Goal: Browse casually

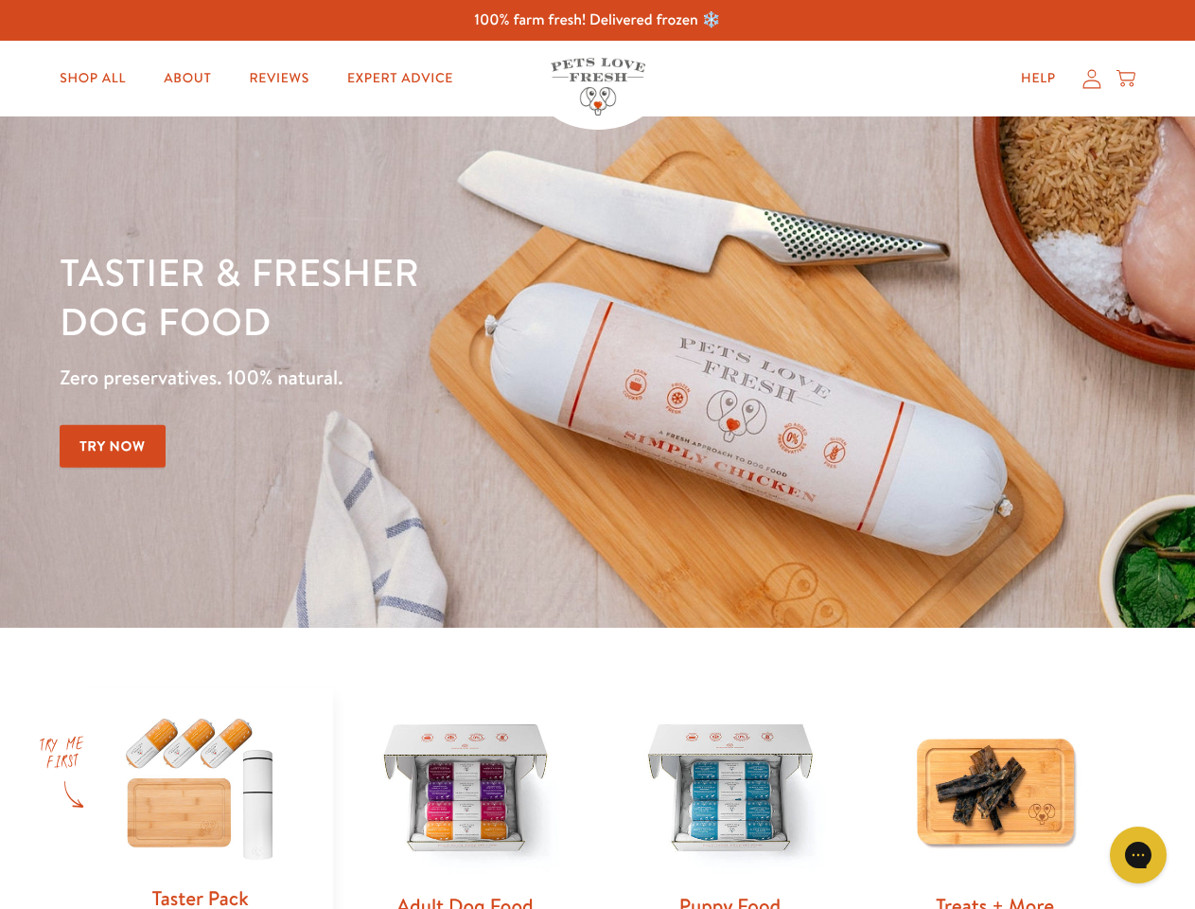
click at [597, 454] on div "Tastier & fresher dog food Zero preservatives. 100% natural. Try Now" at bounding box center [418, 372] width 717 height 250
click at [1139, 855] on icon "Gorgias live chat" at bounding box center [1138, 854] width 18 height 18
